Goal: Task Accomplishment & Management: Manage account settings

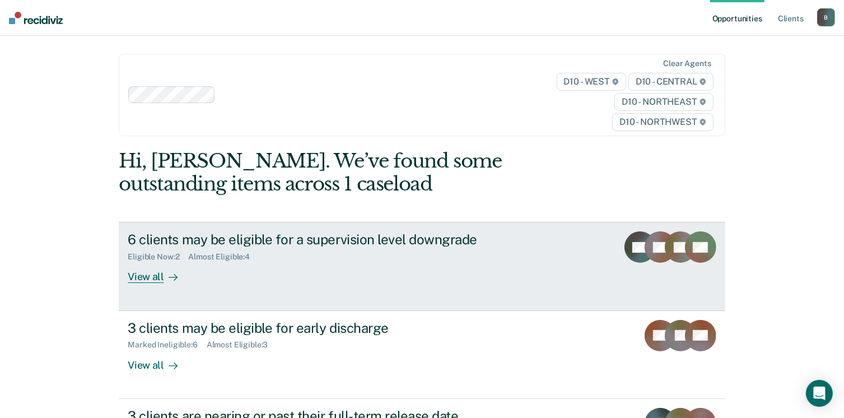
click at [151, 274] on div "View all" at bounding box center [159, 273] width 63 height 22
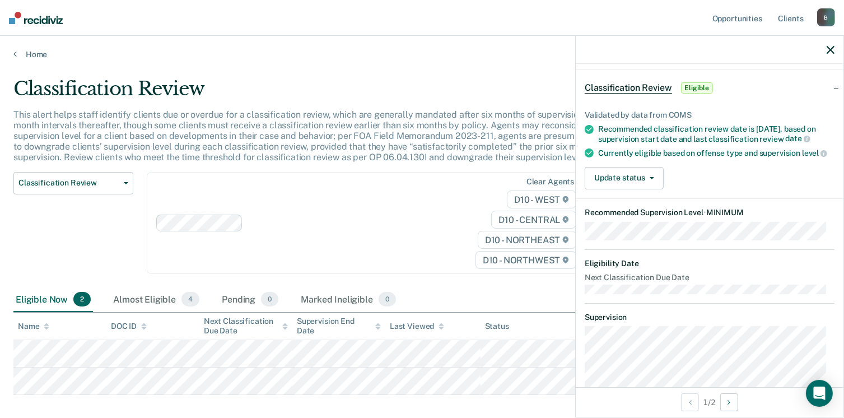
scroll to position [5, 0]
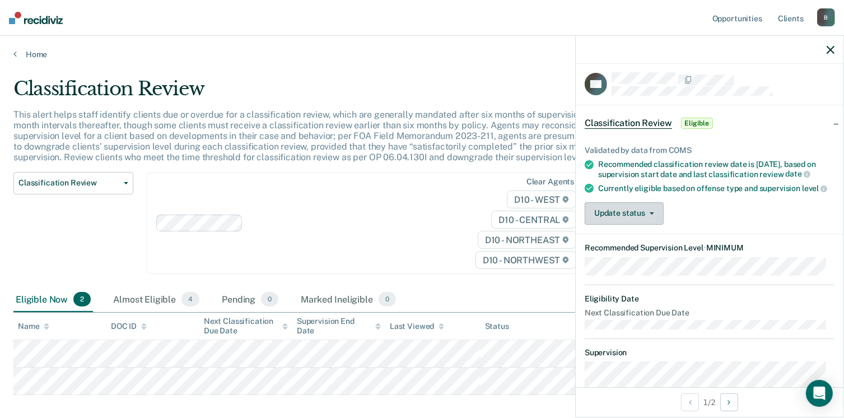
click at [650, 215] on icon "button" at bounding box center [652, 213] width 4 height 2
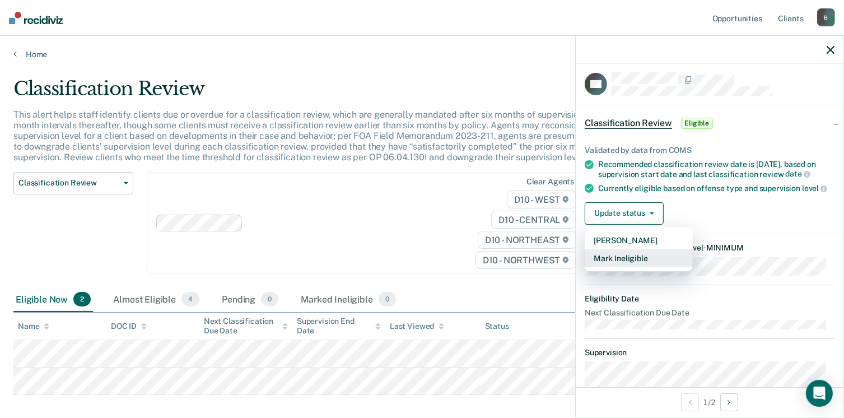
click at [627, 267] on button "Mark Ineligible" at bounding box center [639, 258] width 108 height 18
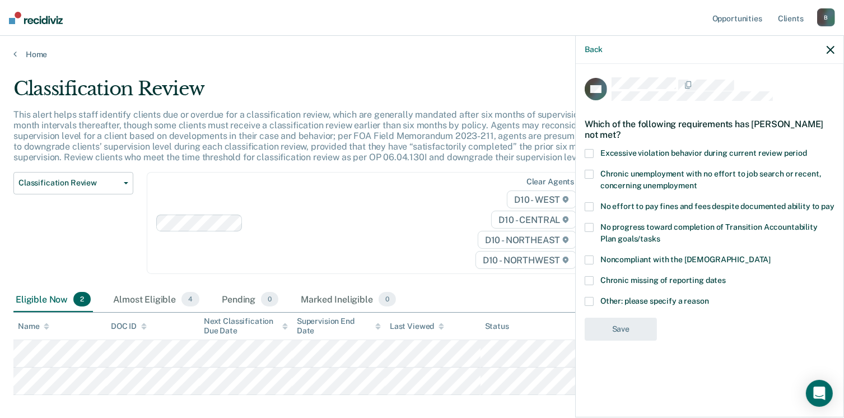
click at [594, 304] on label "Other: please specify a reason" at bounding box center [710, 303] width 250 height 12
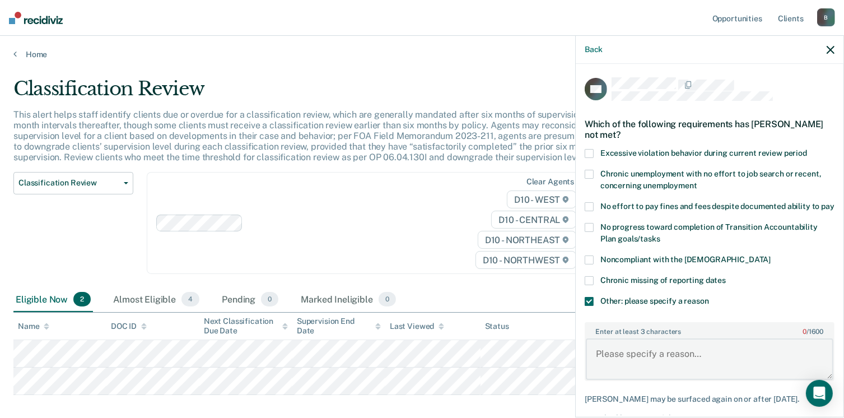
click at [616, 360] on textarea "Enter at least 3 characters 0 / 1600" at bounding box center [710, 358] width 248 height 41
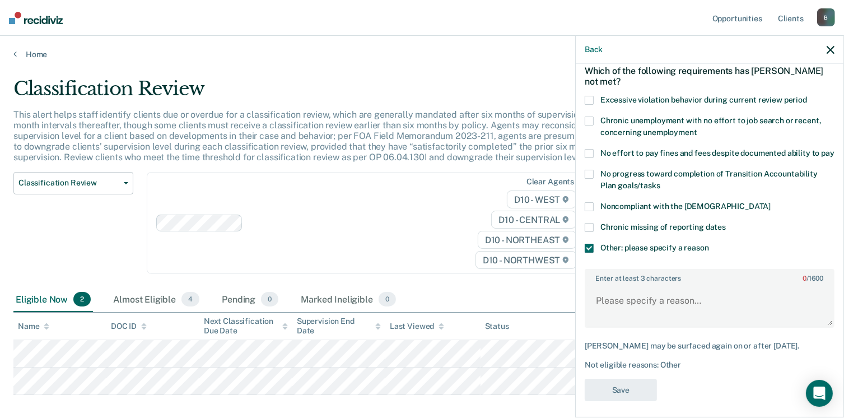
scroll to position [61, 0]
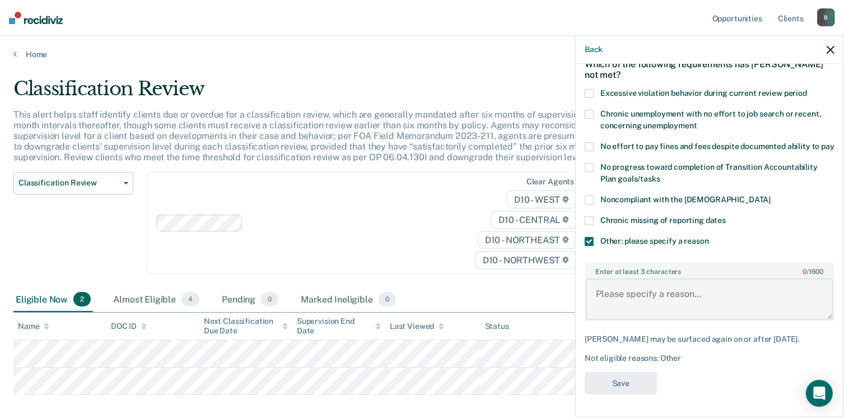
click at [614, 299] on textarea "Enter at least 3 characters 0 / 1600" at bounding box center [710, 298] width 248 height 41
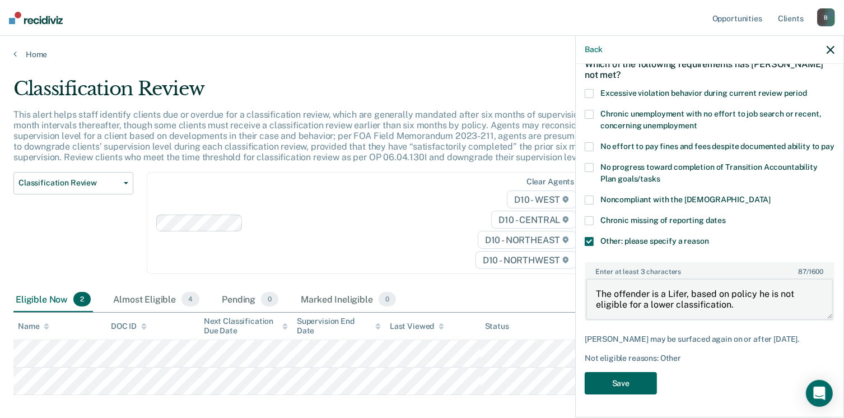
type textarea "The offender is a Lifer, based on policy he is not eligible for a lower classif…"
click at [622, 395] on button "Save" at bounding box center [621, 383] width 72 height 23
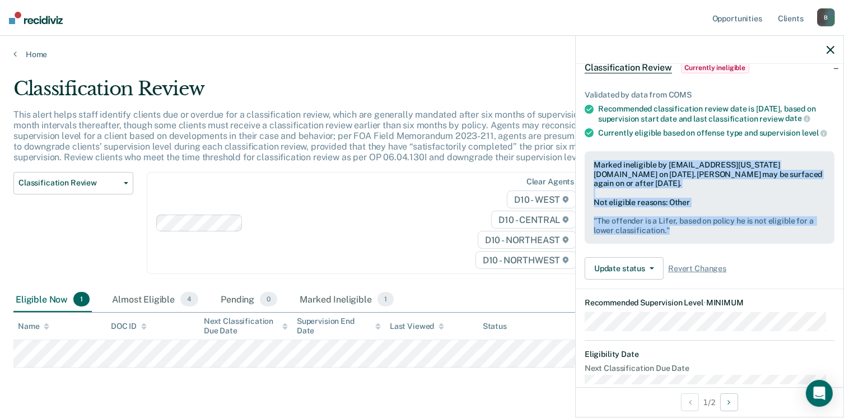
drag, startPoint x: 676, startPoint y: 250, endPoint x: 594, endPoint y: 180, distance: 107.7
click at [594, 180] on div "Marked ineligible by [EMAIL_ADDRESS][US_STATE][DOMAIN_NAME] on [DATE]. [PERSON_…" at bounding box center [710, 197] width 250 height 93
drag, startPoint x: 594, startPoint y: 180, endPoint x: 618, endPoint y: 191, distance: 27.1
copy div "Marked ineligible by [EMAIL_ADDRESS][US_STATE][DOMAIN_NAME] on [DATE]. [PERSON_…"
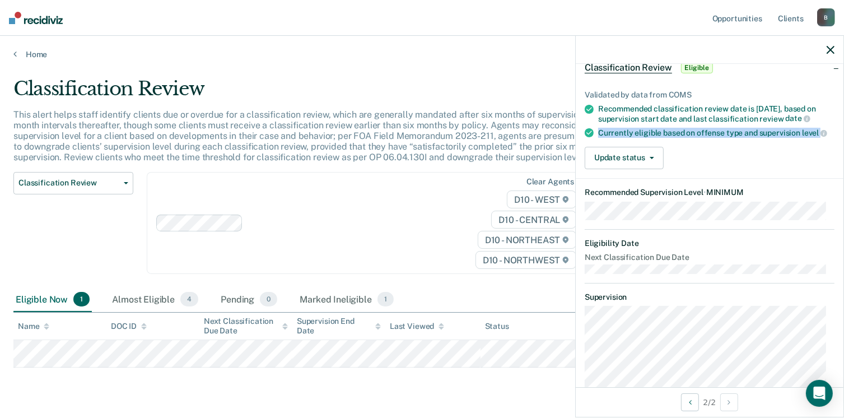
drag, startPoint x: 834, startPoint y: 151, endPoint x: 831, endPoint y: 127, distance: 24.2
click at [831, 127] on div "Validated by data from COMS Recommended classification review date is [DATE], b…" at bounding box center [710, 125] width 268 height 106
drag, startPoint x: 831, startPoint y: 127, endPoint x: 774, endPoint y: 196, distance: 90.3
click at [774, 196] on article "AP Classification Review Eligible Validated by data from COMS Recommended class…" at bounding box center [710, 258] width 250 height 482
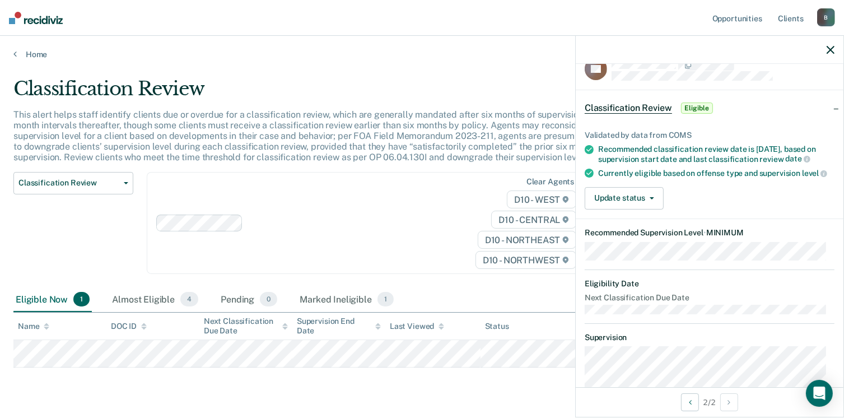
scroll to position [18, 0]
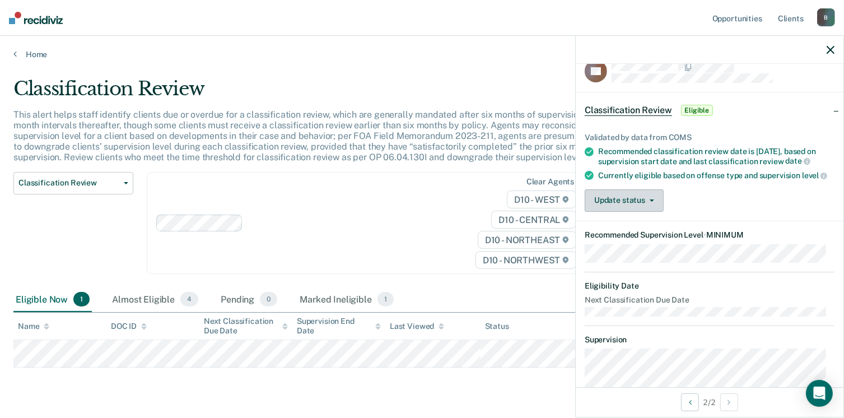
click at [653, 212] on button "Update status" at bounding box center [624, 200] width 79 height 22
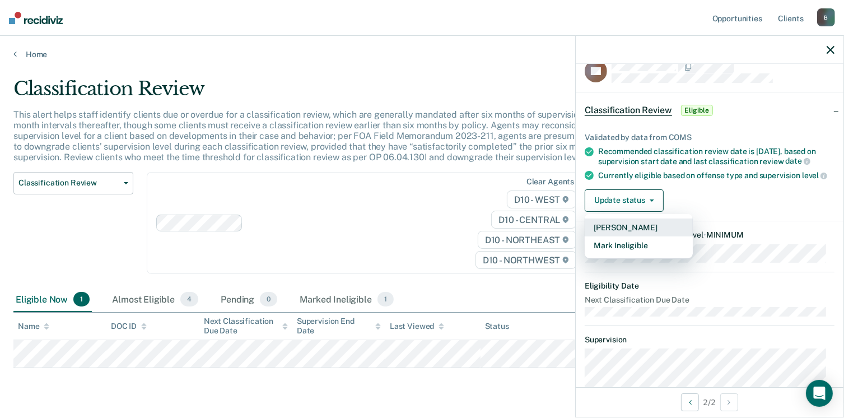
click at [643, 236] on button "[PERSON_NAME]" at bounding box center [639, 227] width 108 height 18
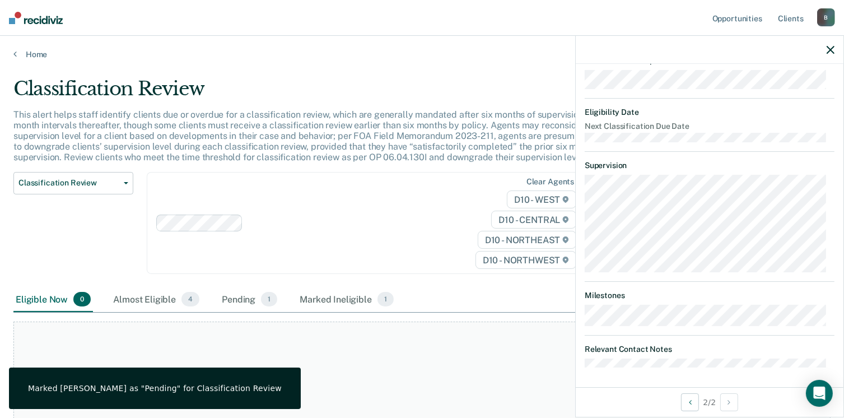
scroll to position [264, 0]
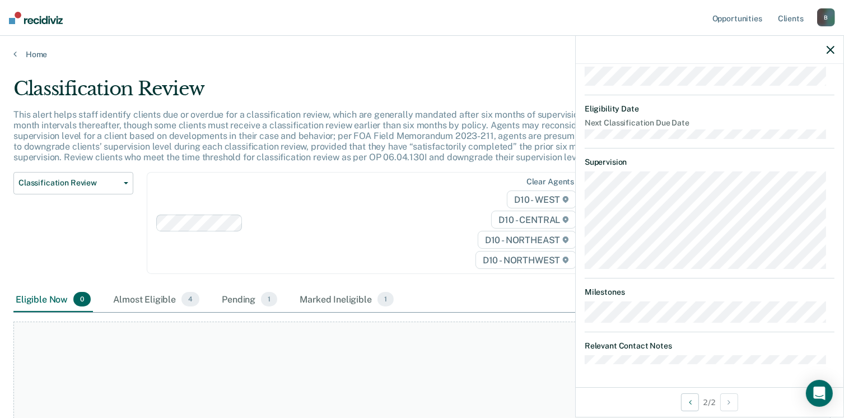
click at [587, 350] on dt "Relevant Contact Notes" at bounding box center [710, 346] width 250 height 10
click at [587, 339] on article "AP Classification Review Pending Validated by data from COMS Recommended classi…" at bounding box center [710, 95] width 250 height 537
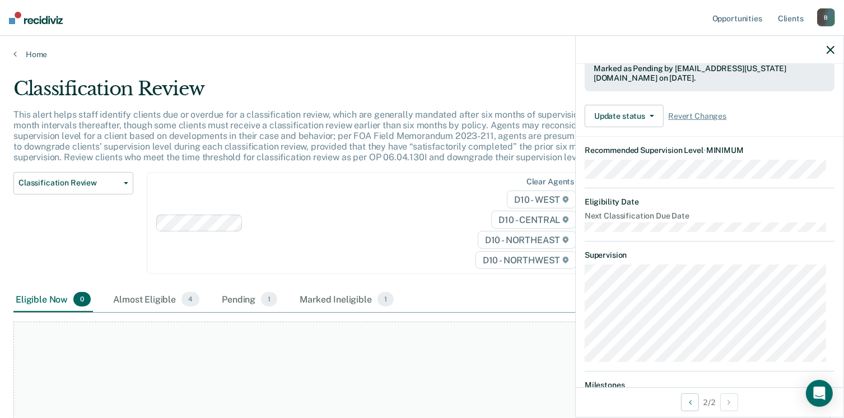
scroll to position [0, 0]
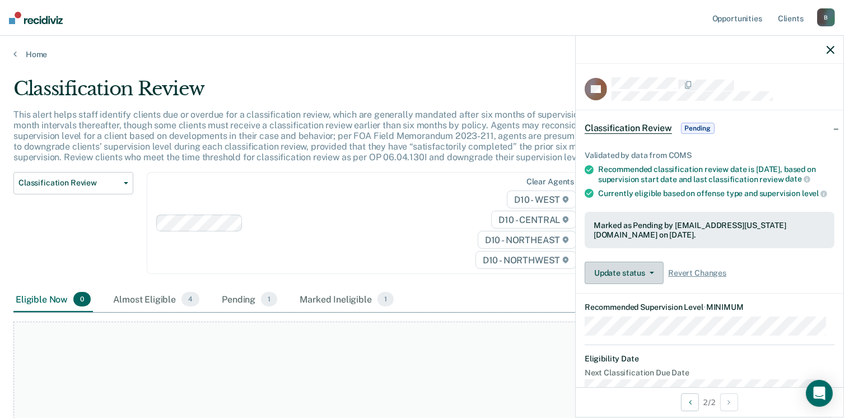
click at [651, 274] on icon "button" at bounding box center [652, 273] width 4 height 2
click at [739, 269] on div "Validated by data from COMS Recommended classification review date is [DATE], b…" at bounding box center [710, 213] width 268 height 160
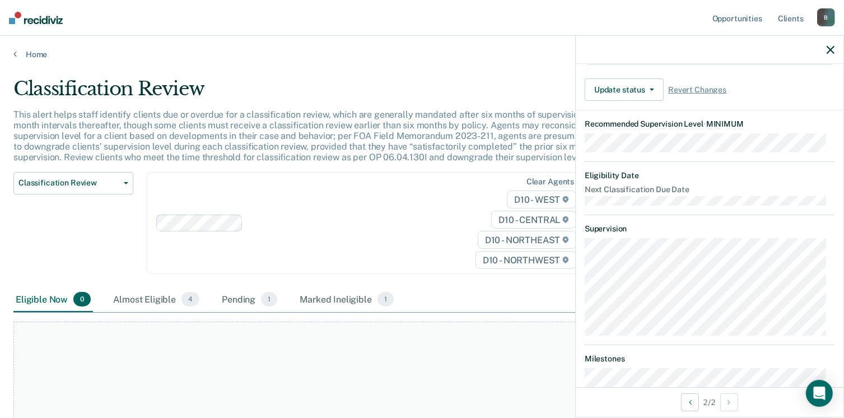
scroll to position [264, 0]
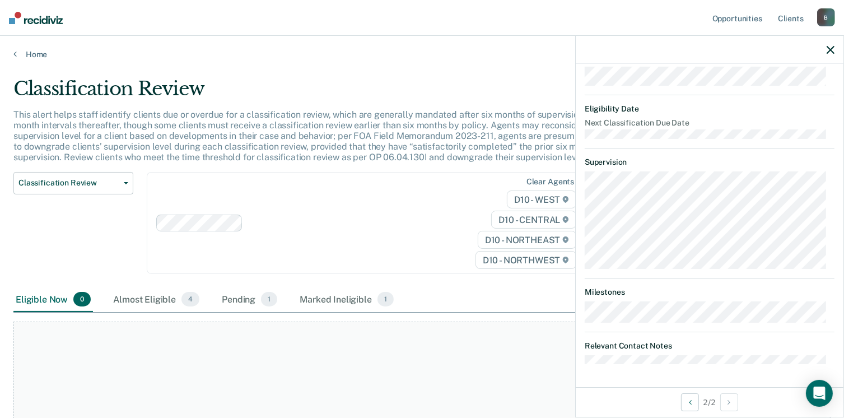
click at [832, 51] on icon "button" at bounding box center [831, 50] width 8 height 8
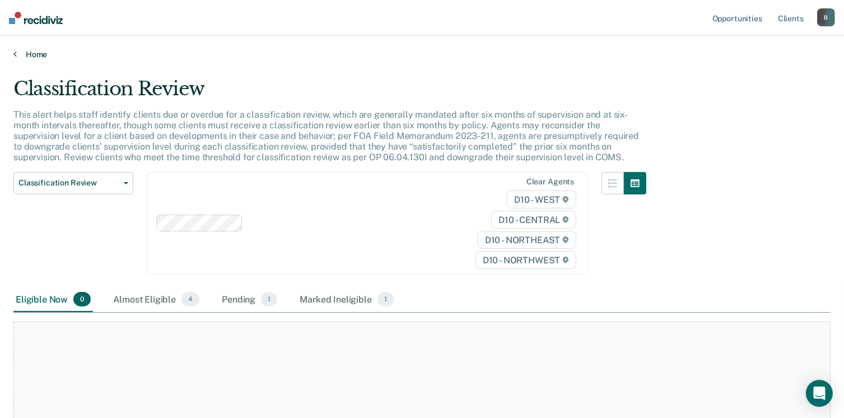
click at [31, 53] on link "Home" at bounding box center [421, 54] width 817 height 10
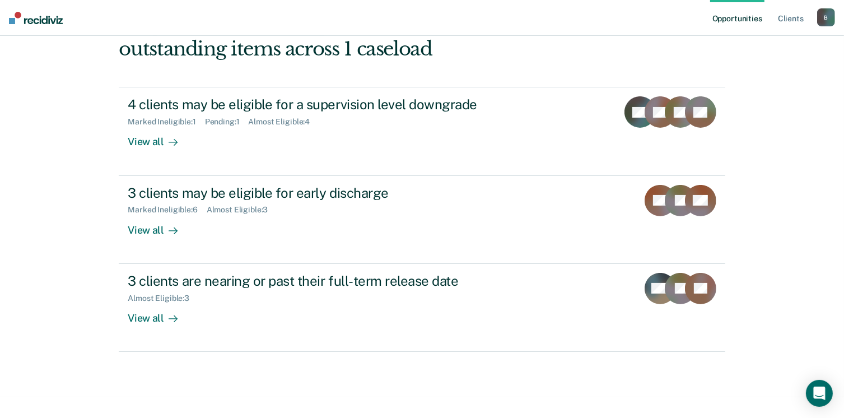
scroll to position [137, 0]
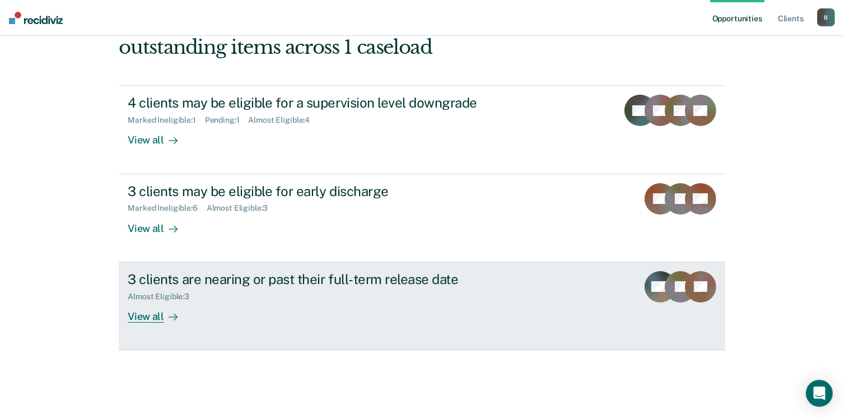
click at [150, 317] on div "View all" at bounding box center [159, 312] width 63 height 22
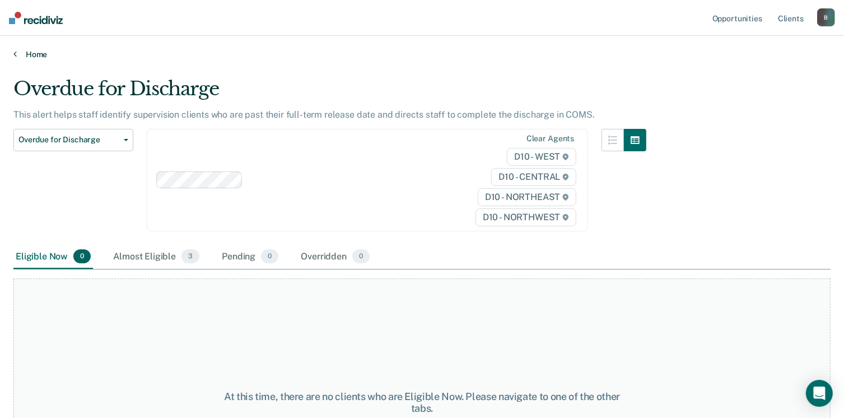
click at [34, 50] on link "Home" at bounding box center [421, 54] width 817 height 10
